Goal: Information Seeking & Learning: Learn about a topic

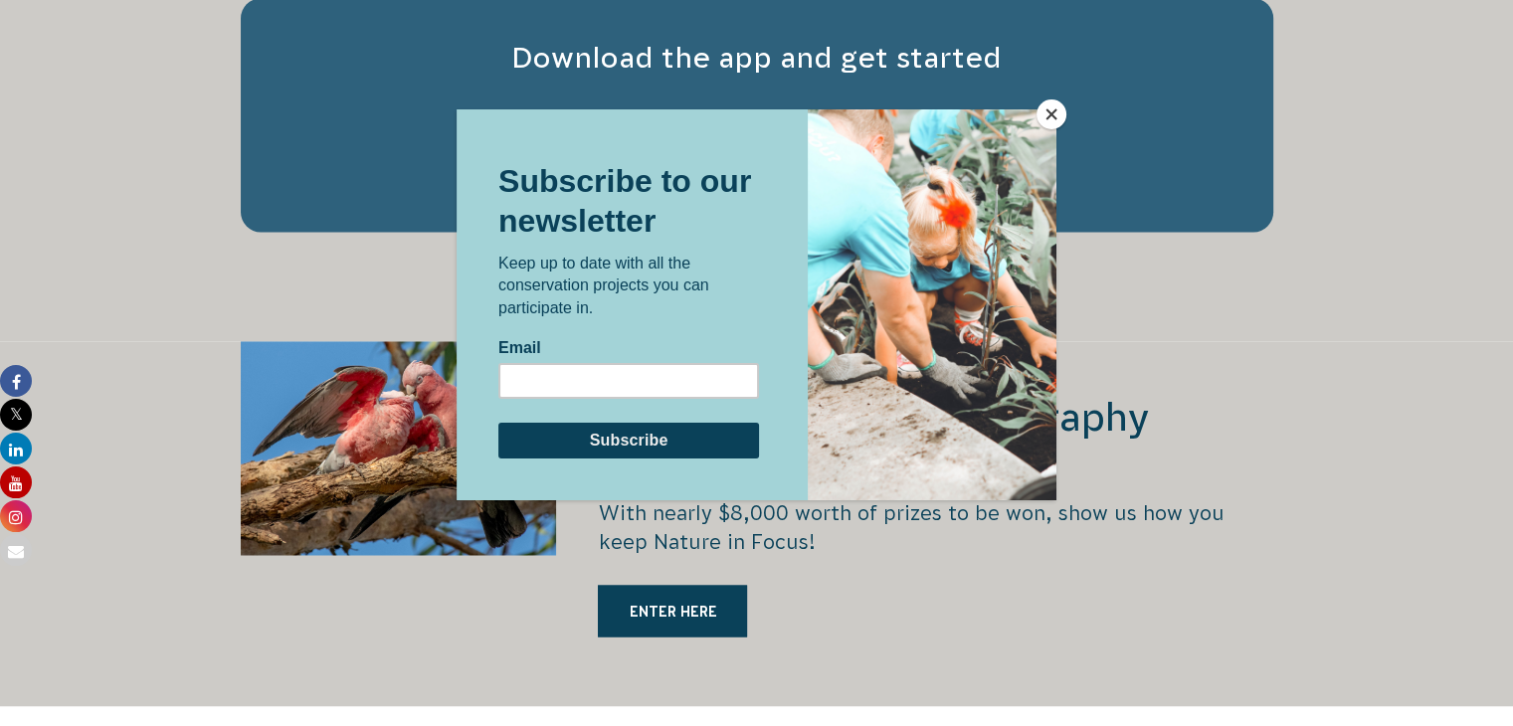
scroll to position [3243, 0]
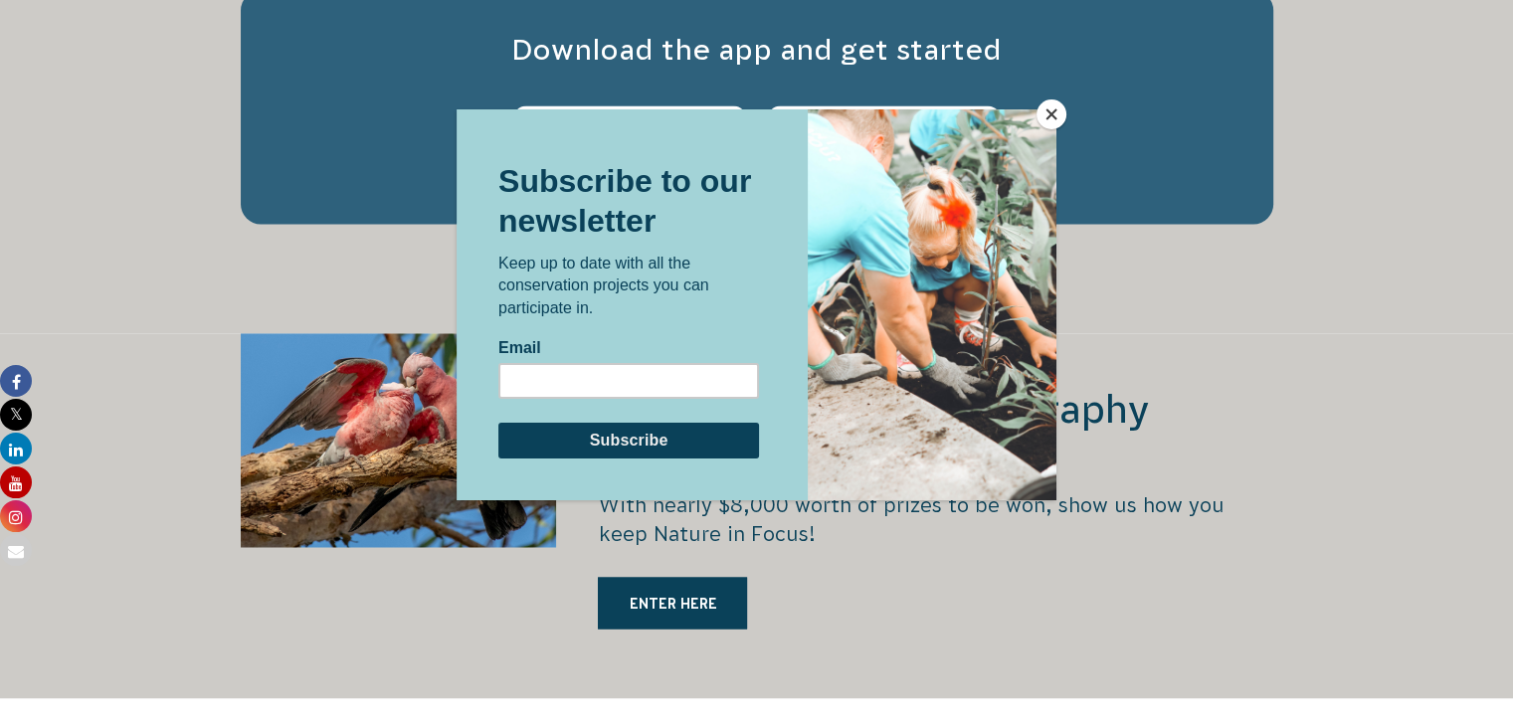
click at [1042, 116] on button "Close" at bounding box center [1051, 114] width 30 height 30
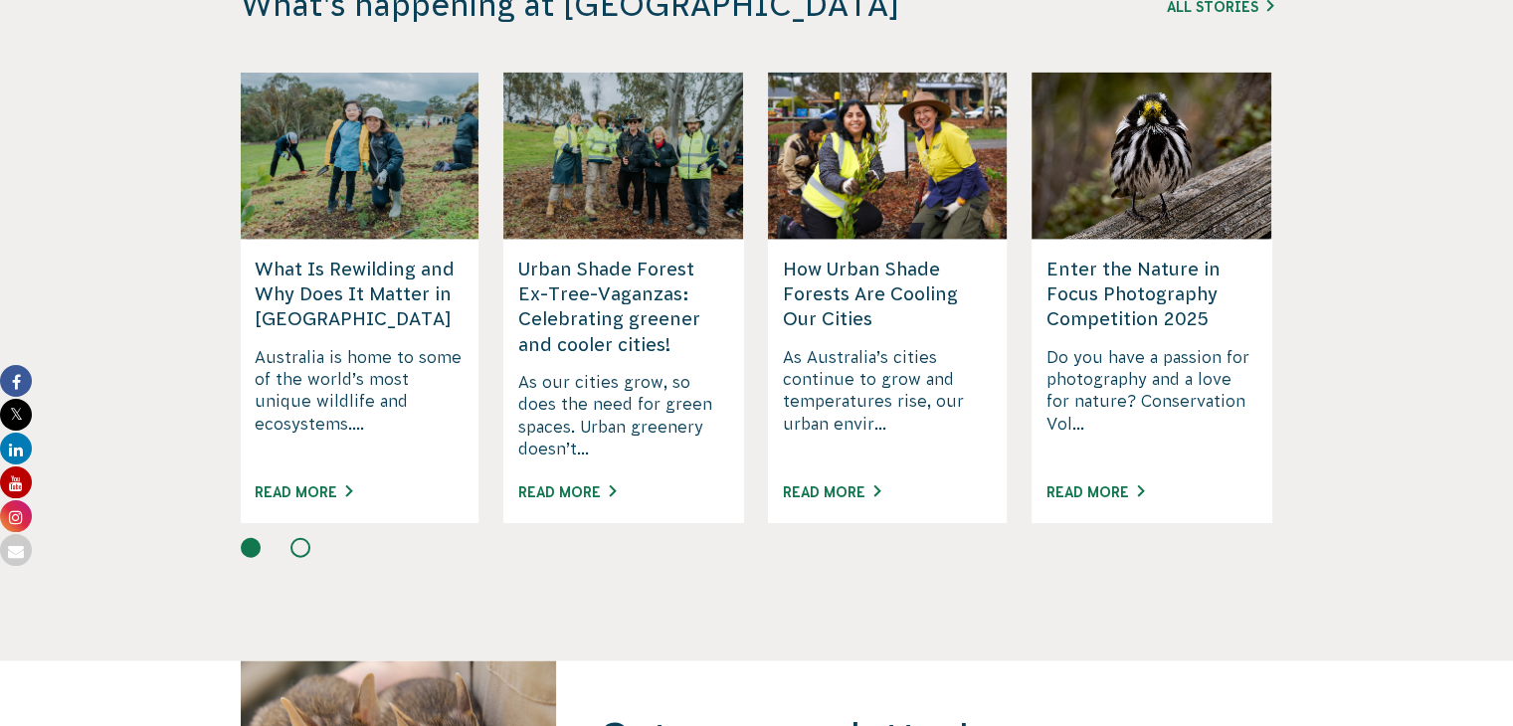
scroll to position [4837, 0]
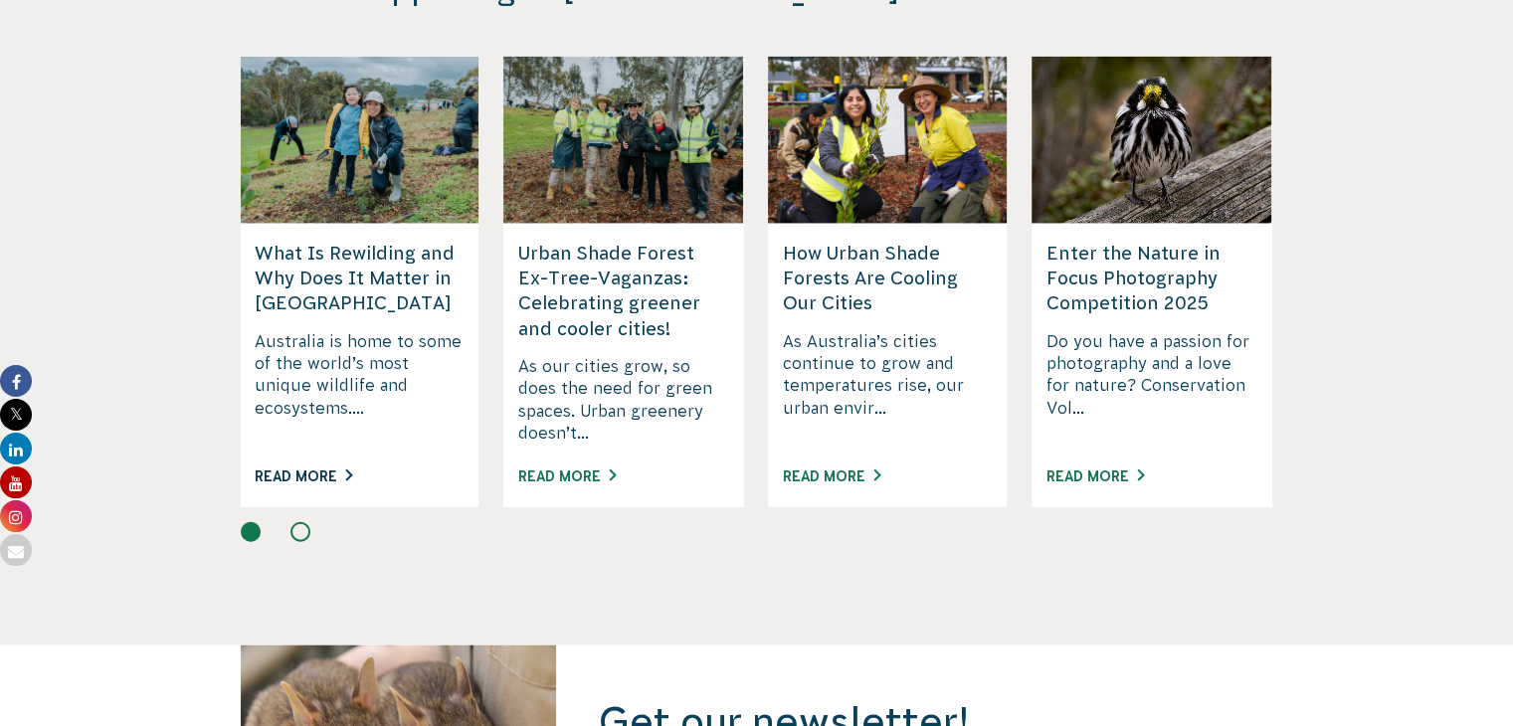
click at [314, 468] on link "Read More" at bounding box center [303, 476] width 97 height 16
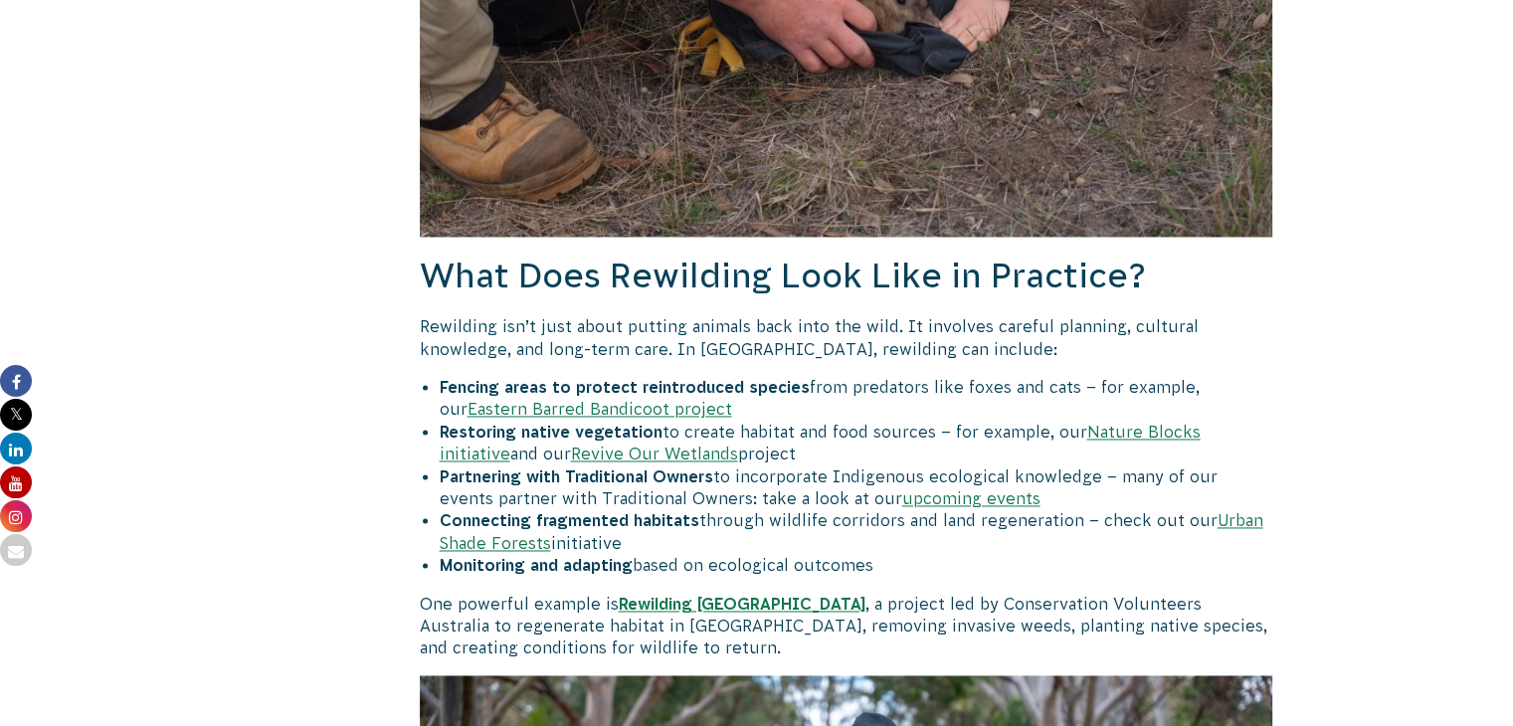
scroll to position [3003, 0]
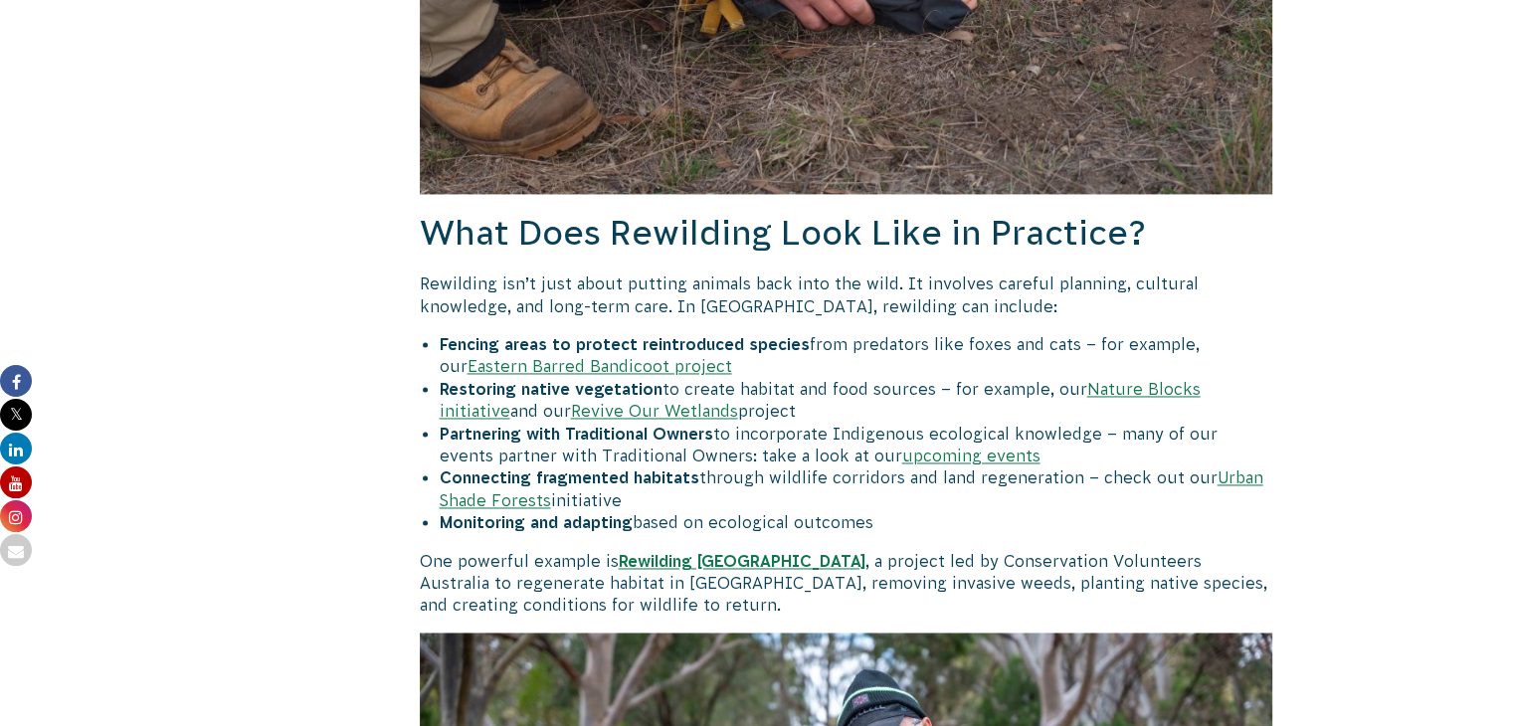
drag, startPoint x: 0, startPoint y: 0, endPoint x: 1526, endPoint y: 323, distance: 1560.3
click at [1512, 323] on html "About Us Our Priorities Reconciliation Impact Our Board Our People Careers CVA …" at bounding box center [756, 729] width 1513 height 7465
click at [605, 402] on link "Revive Our Wetlands" at bounding box center [654, 411] width 167 height 18
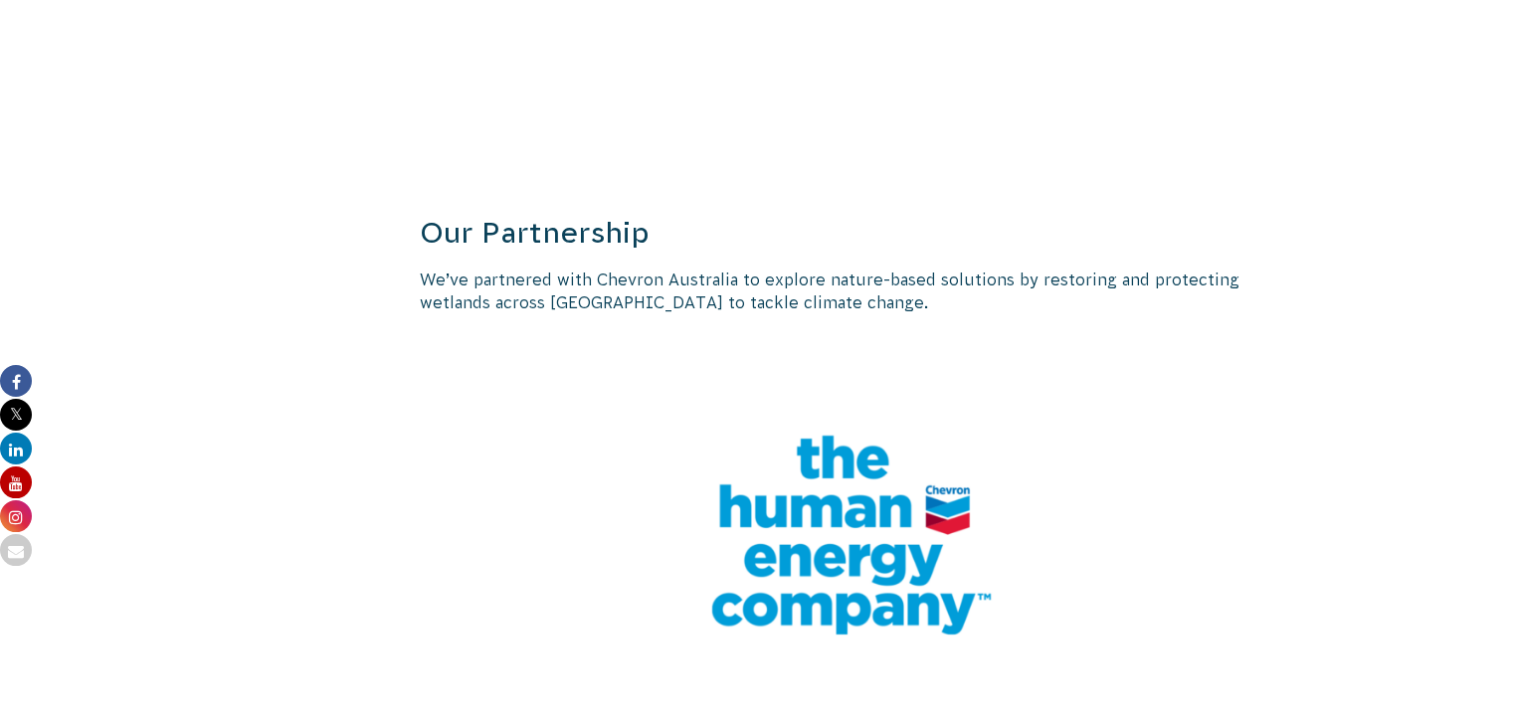
scroll to position [3973, 0]
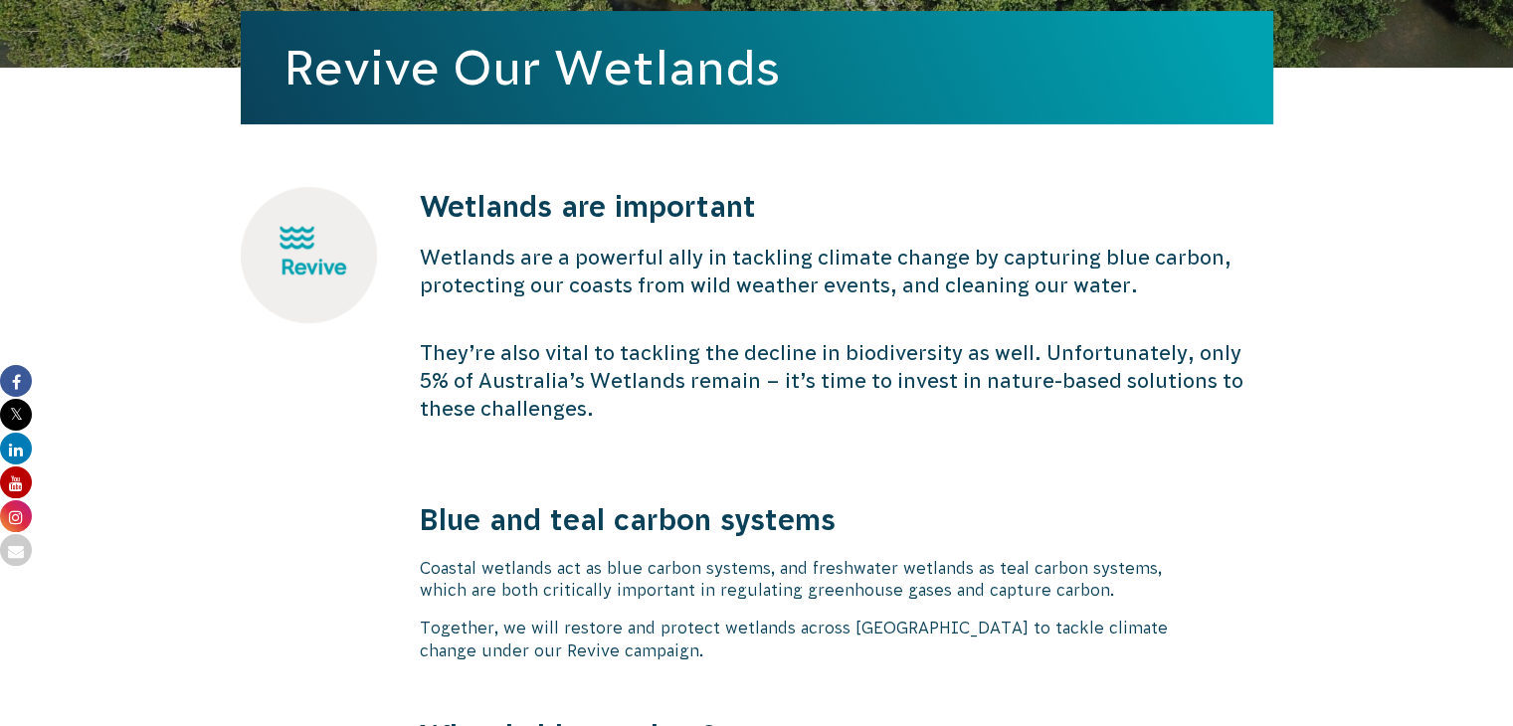
scroll to position [0, 0]
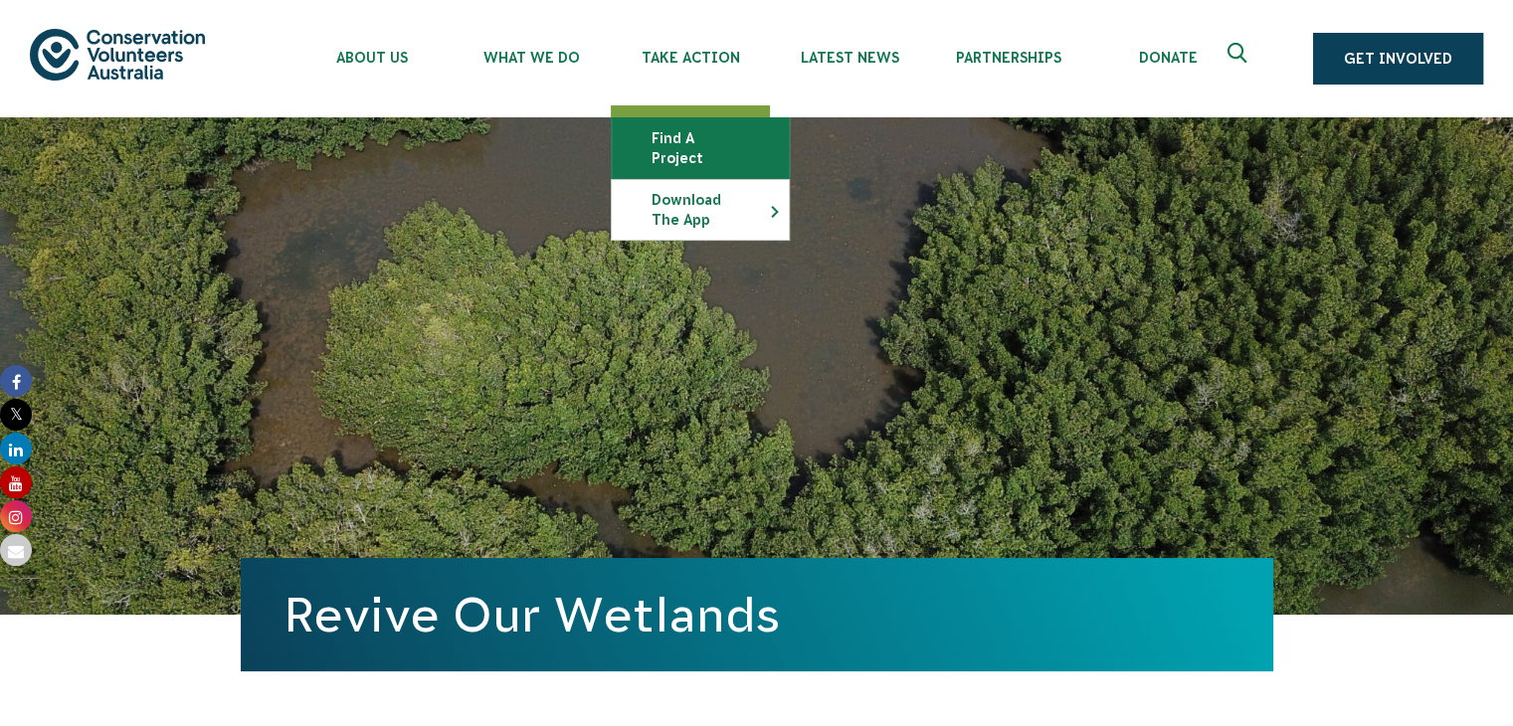
click at [700, 131] on link "Find a project" at bounding box center [700, 148] width 177 height 60
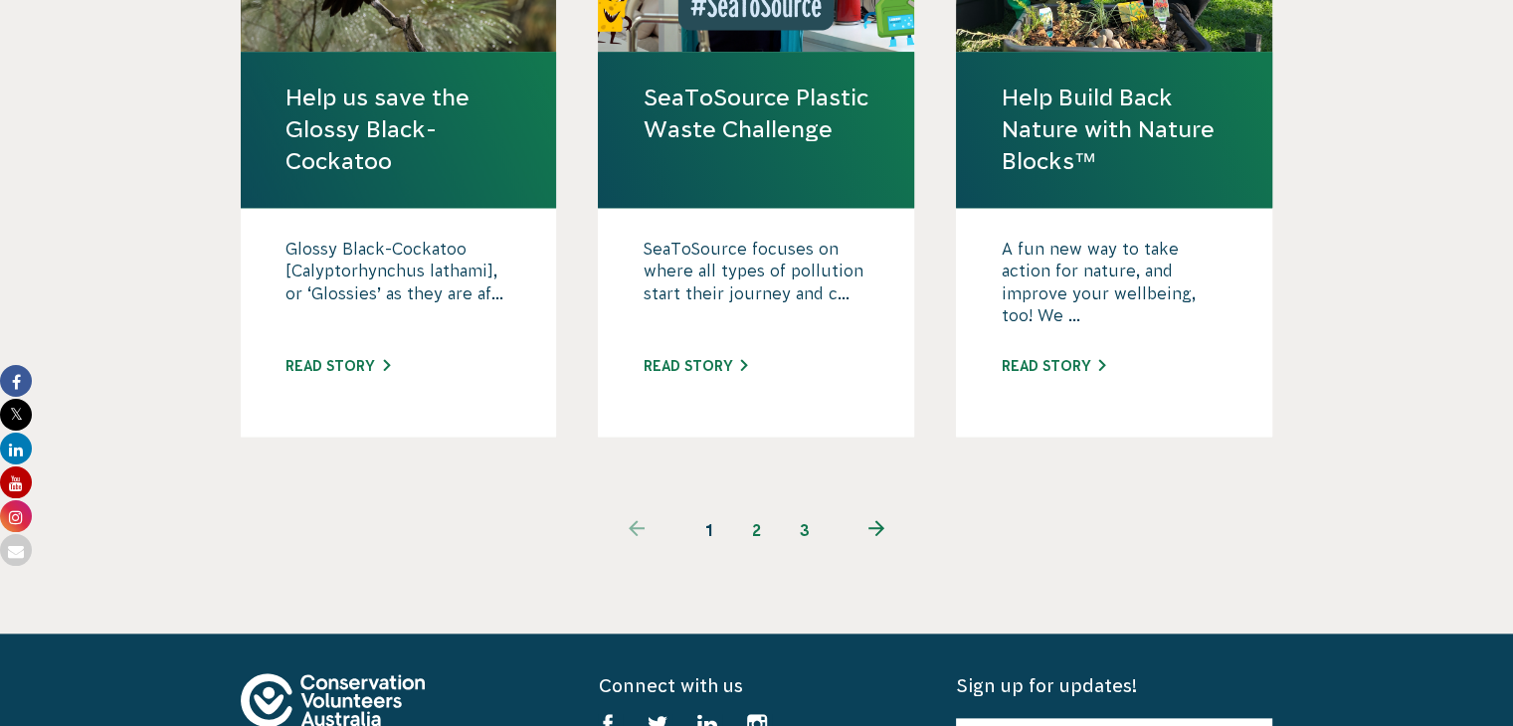
scroll to position [2103, 0]
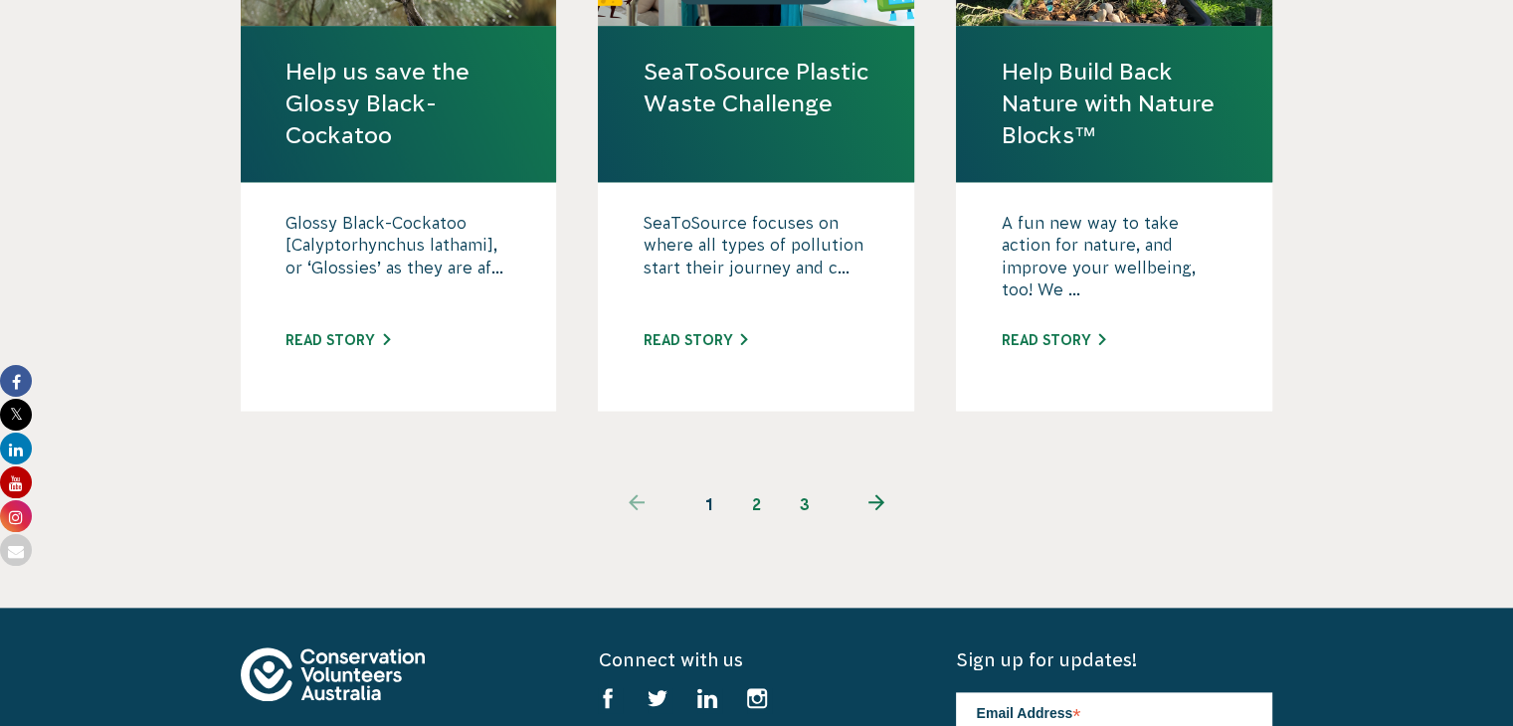
click at [748, 480] on link "2" at bounding box center [757, 504] width 48 height 48
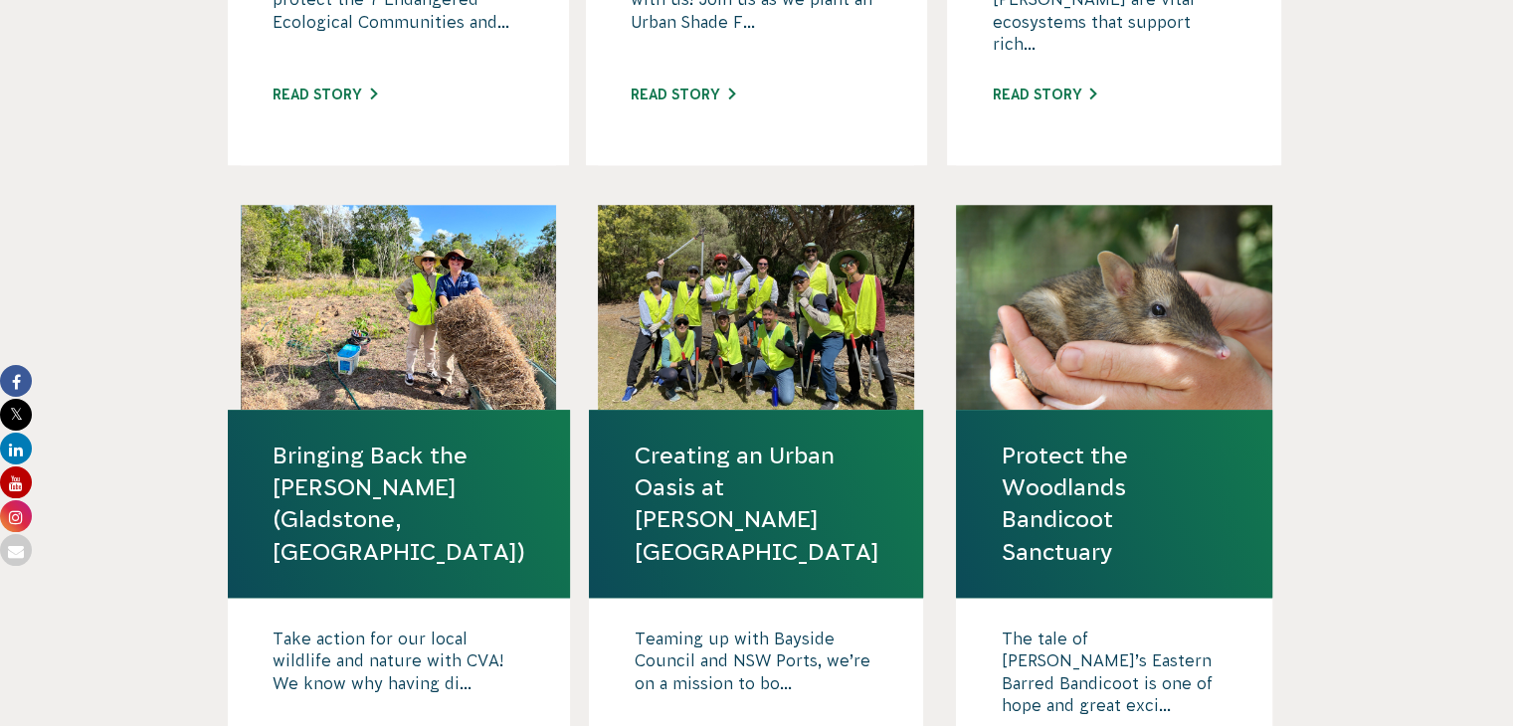
scroll to position [1798, 0]
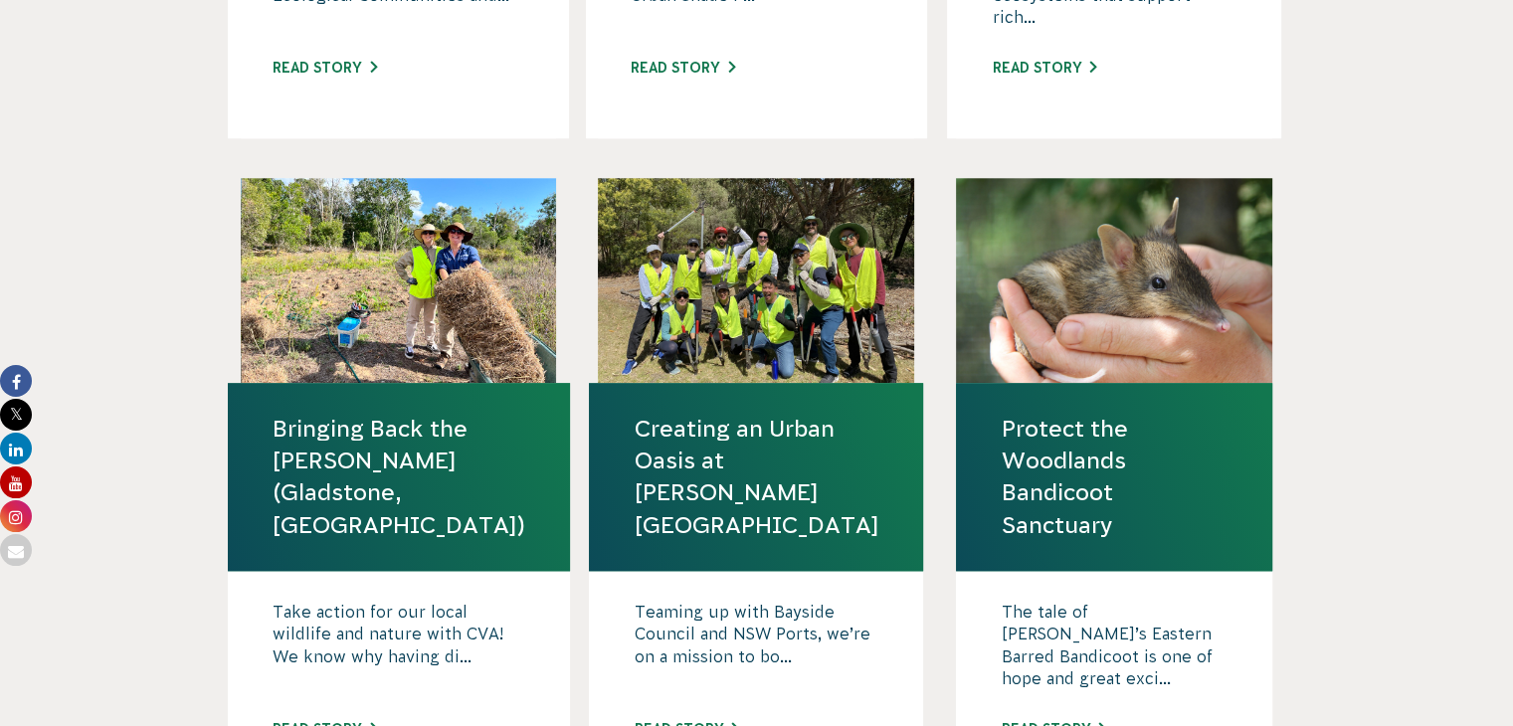
drag, startPoint x: 1524, startPoint y: 101, endPoint x: 1526, endPoint y: 429, distance: 327.2
click at [1512, 429] on html "About Us Our Priorities Reconciliation Impact Our Board Our People Careers CVA …" at bounding box center [756, 118] width 1513 height 3832
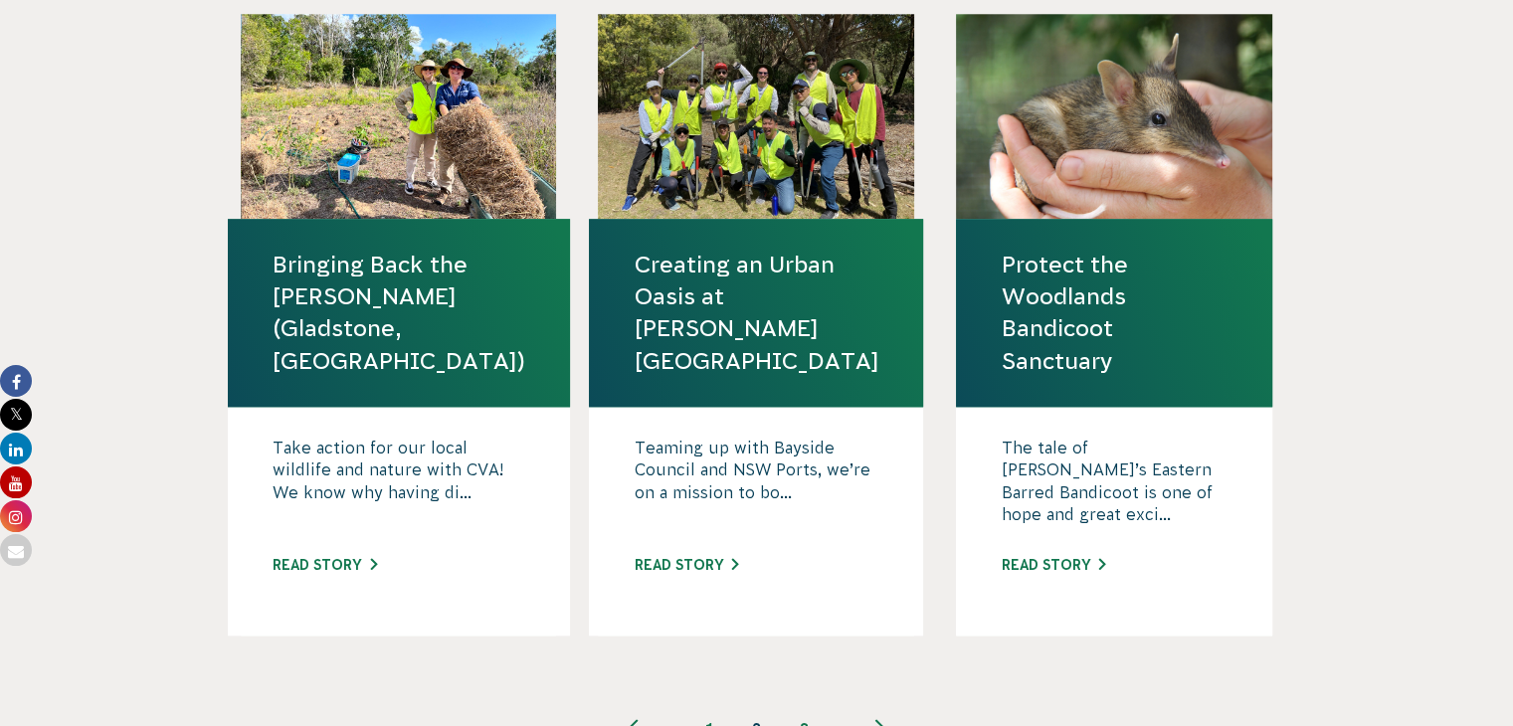
scroll to position [1967, 0]
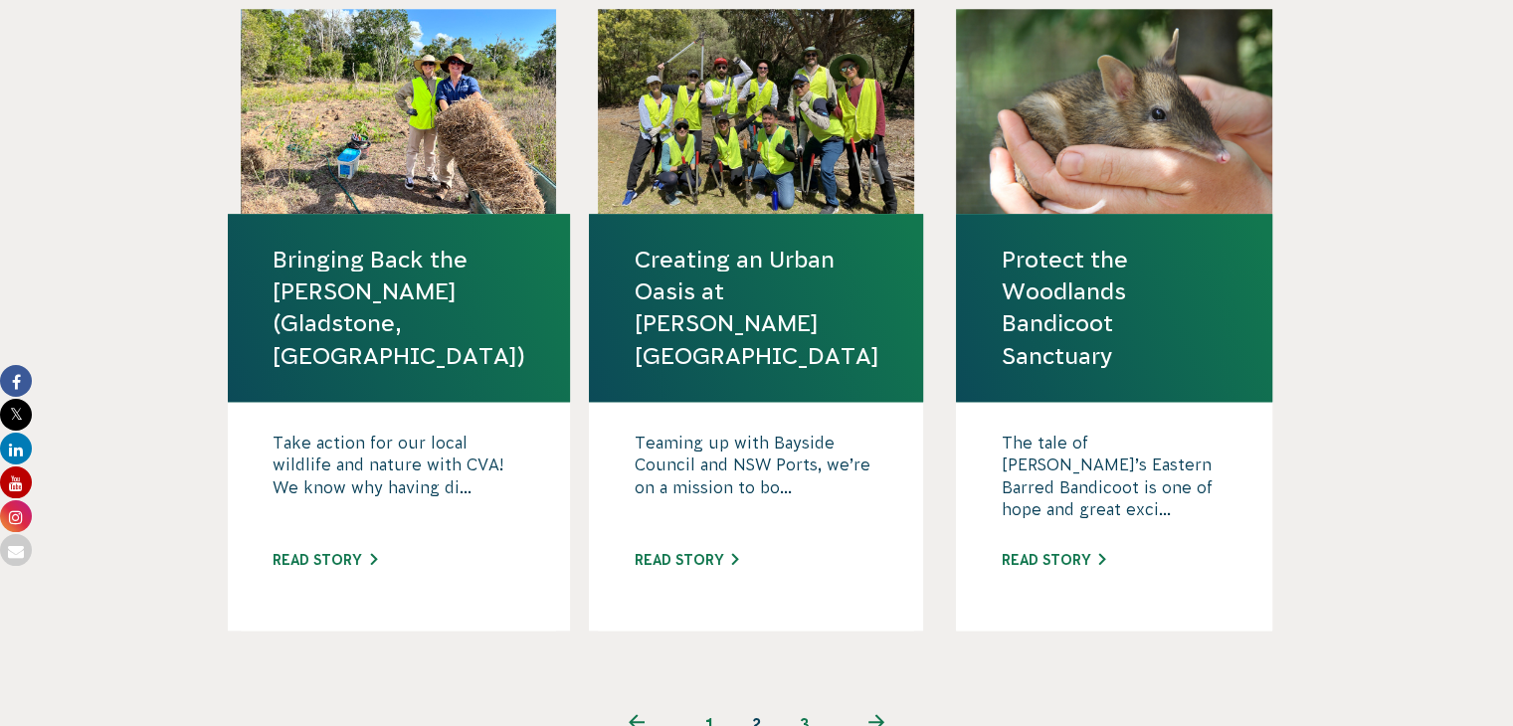
click at [801, 700] on link "3" at bounding box center [805, 724] width 48 height 48
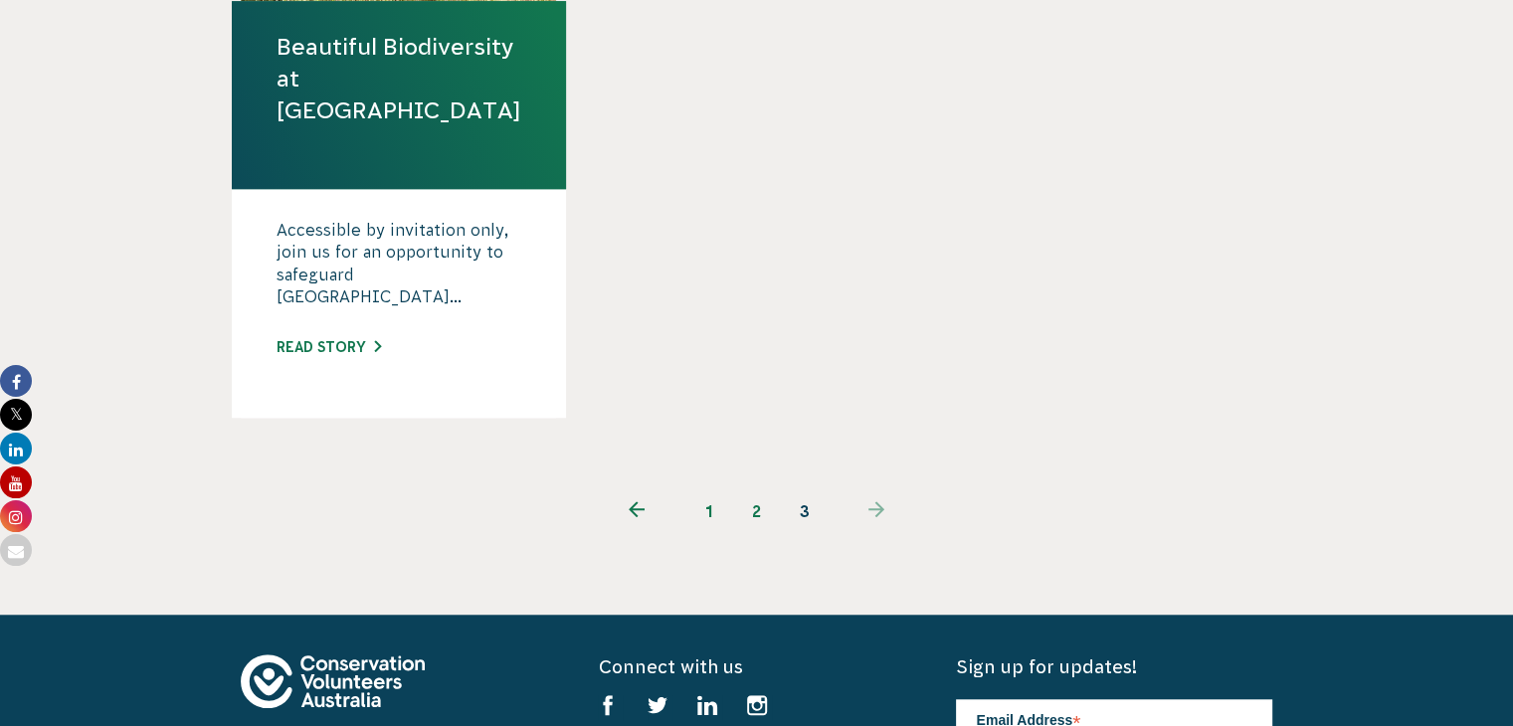
scroll to position [1547, 0]
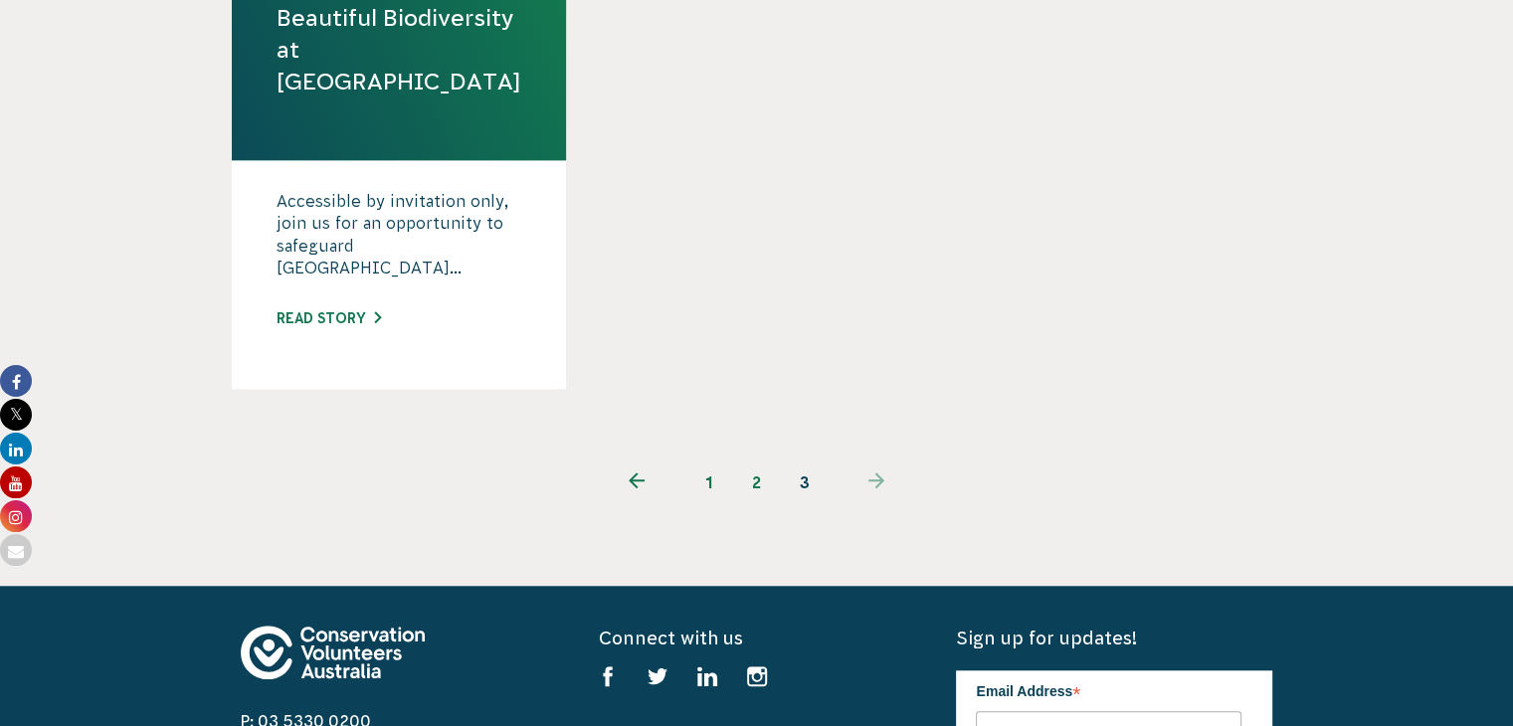
click at [766, 458] on link "2" at bounding box center [757, 482] width 48 height 48
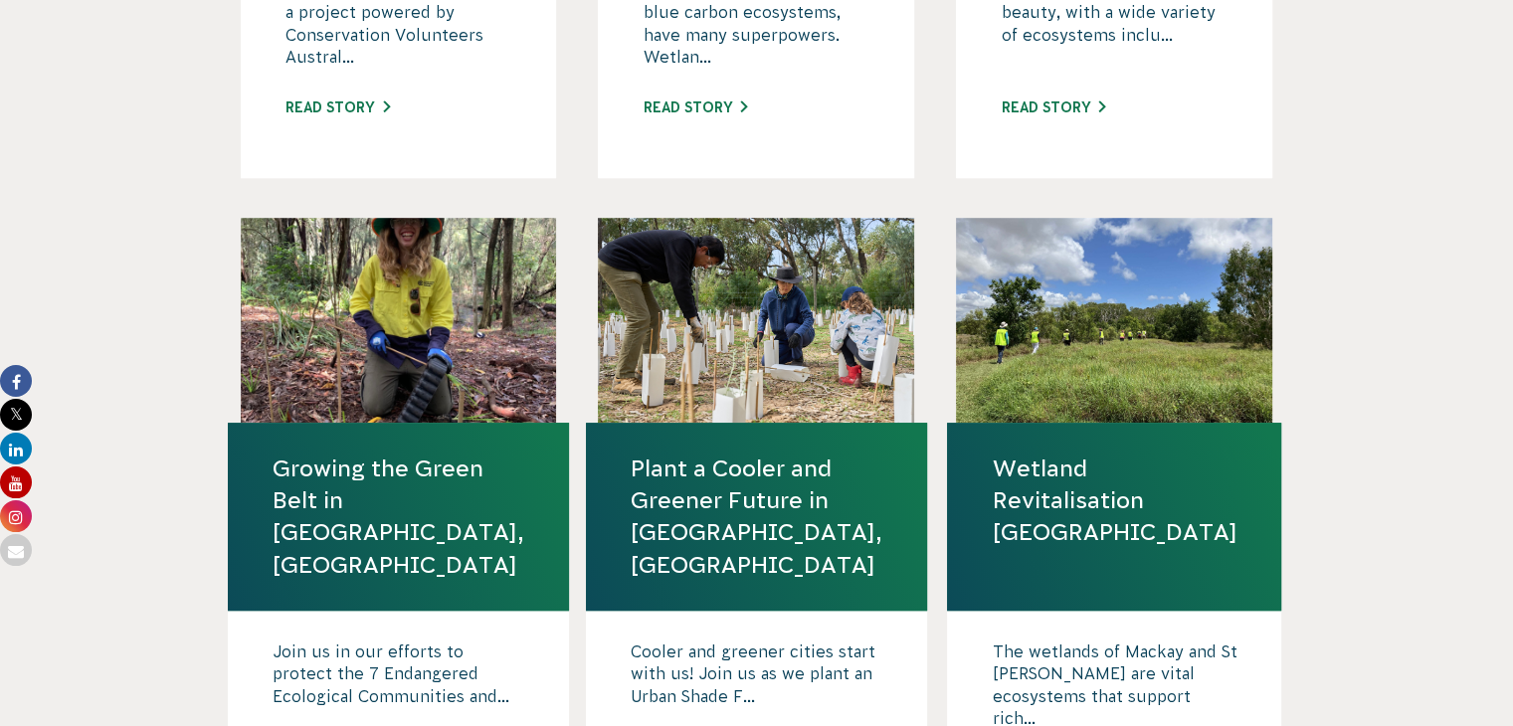
scroll to position [1132, 0]
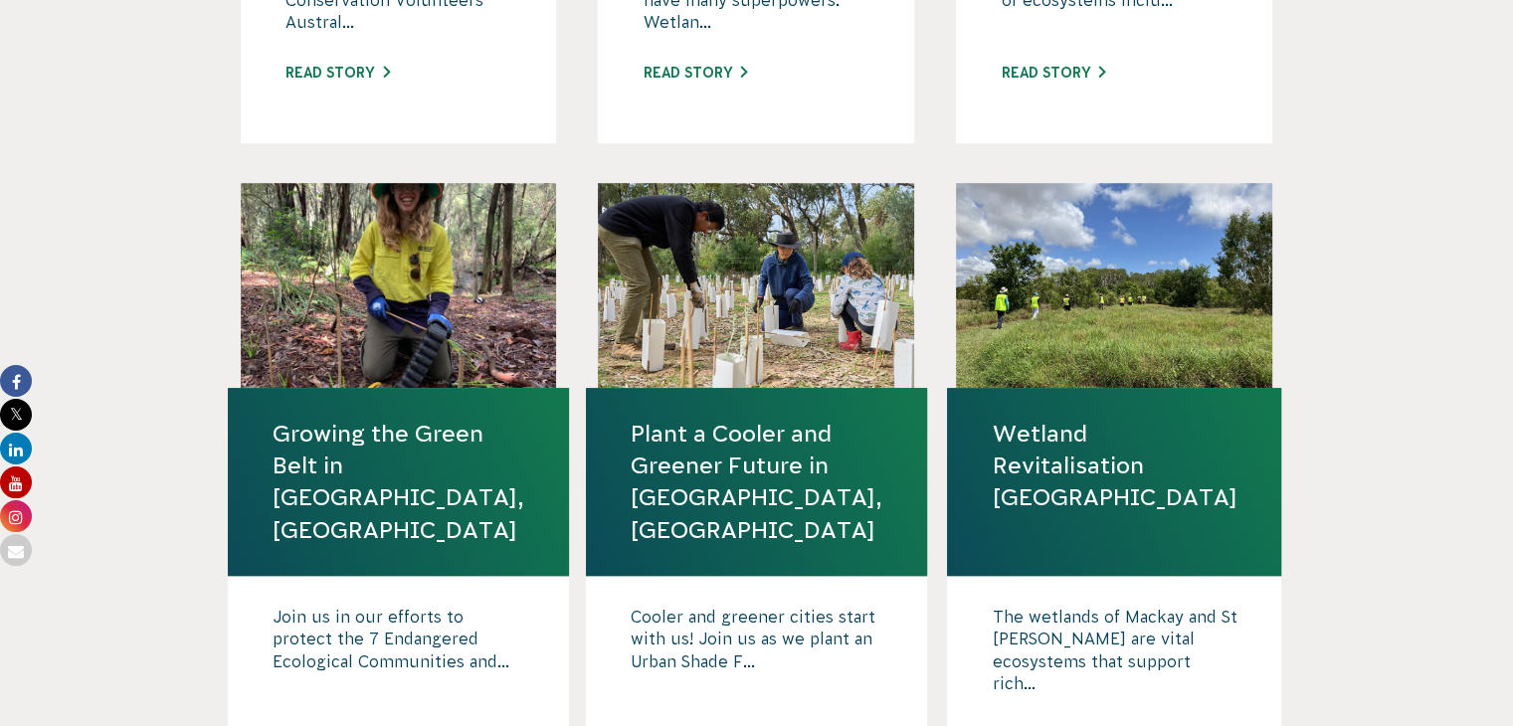
click at [1022, 418] on link "Wetland Revitalisation [GEOGRAPHIC_DATA]" at bounding box center [1113, 466] width 245 height 96
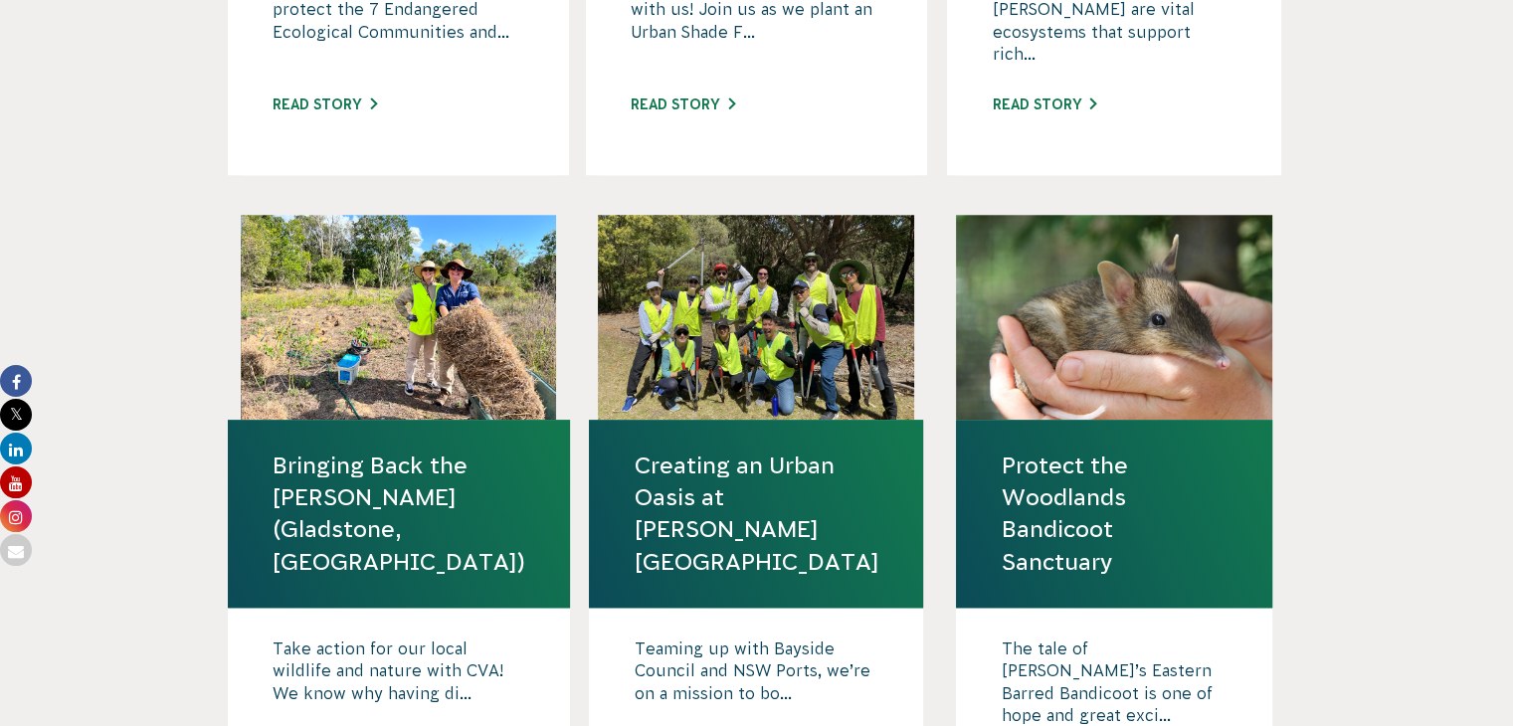
scroll to position [1765, 0]
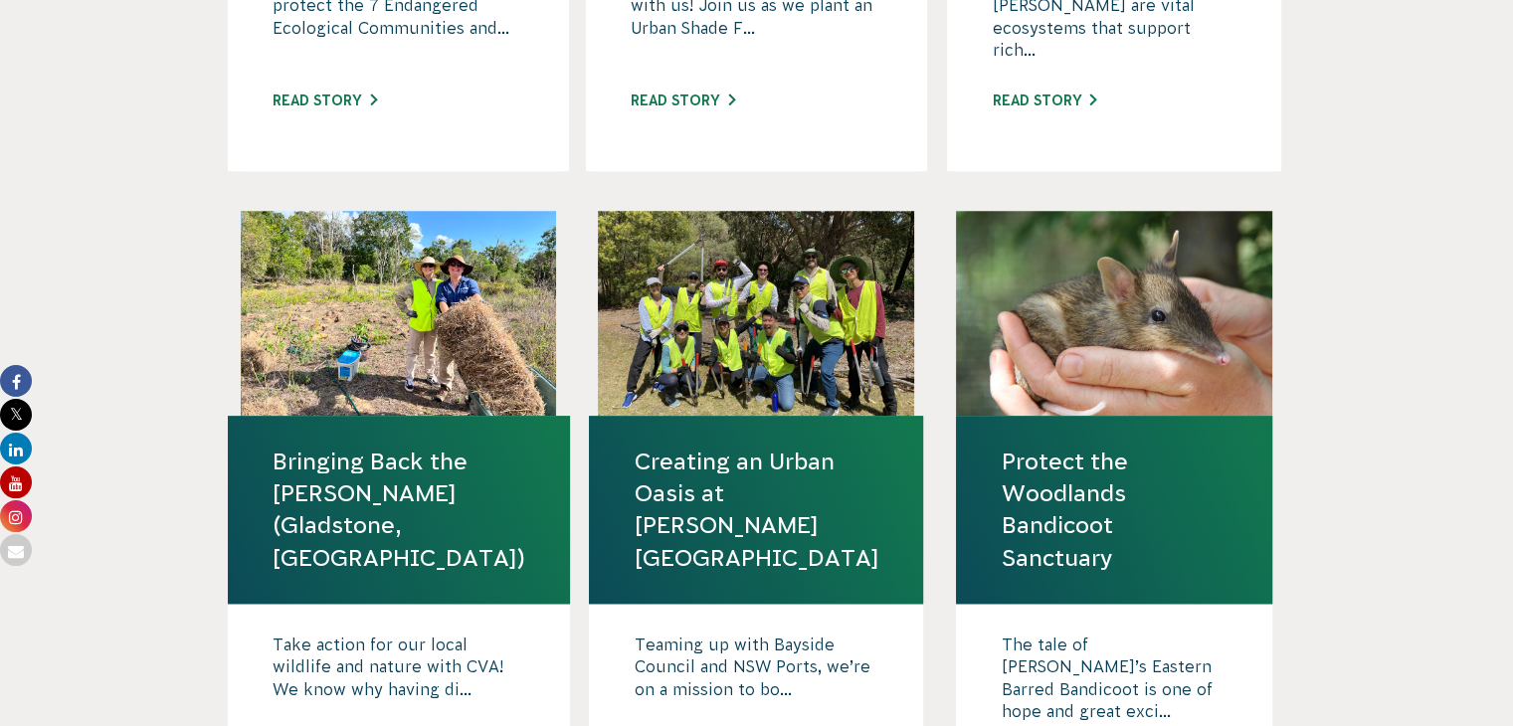
click at [1062, 493] on link "Protect the Woodlands Bandicoot Sanctuary" at bounding box center [1113, 509] width 227 height 128
